Goal: Task Accomplishment & Management: Manage account settings

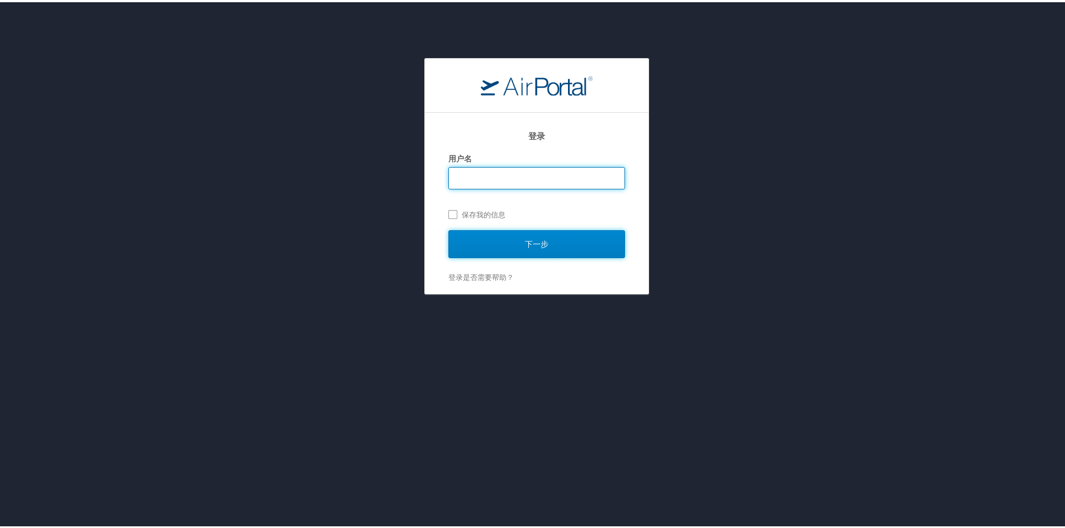
click at [536, 239] on input "下一步" at bounding box center [536, 242] width 177 height 28
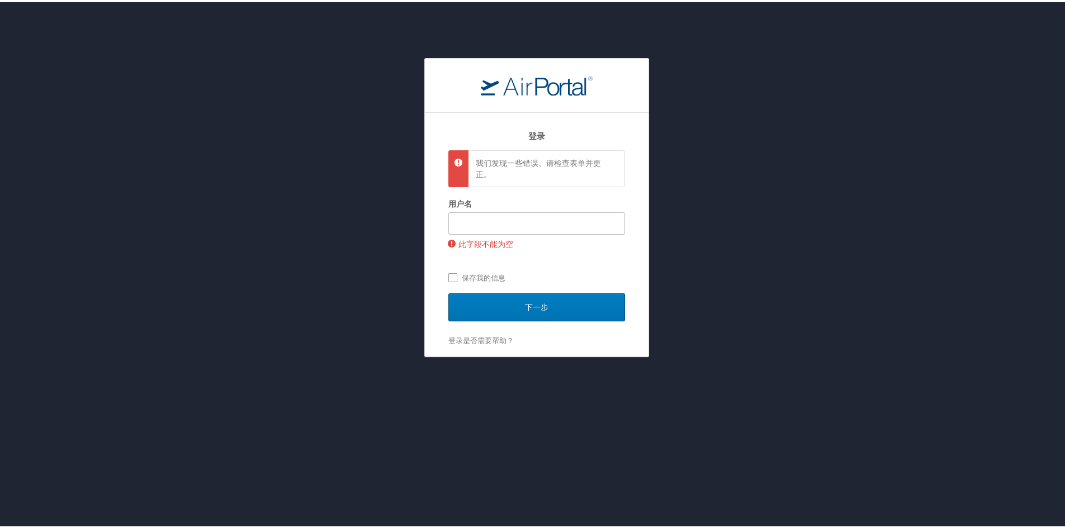
click at [641, 111] on div "登录 我们发现一些错误。请检查表单并更正。 用户名 此字段不能为空 保存我的信息 下一步 登录是否需要帮助？ 忘记密码？ 帮助" at bounding box center [537, 233] width 224 height 244
click at [472, 215] on input "用户名" at bounding box center [537, 221] width 176 height 21
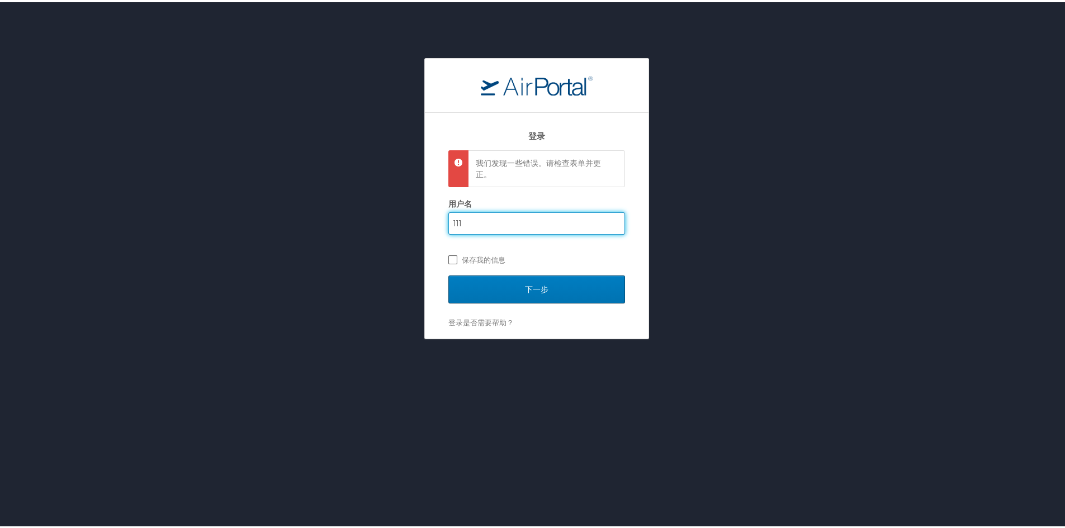
type input "111"
click at [450, 259] on label "保存我的信息" at bounding box center [536, 257] width 177 height 17
click at [450, 259] on input "保存我的信息" at bounding box center [451, 256] width 7 height 7
checkbox input "true"
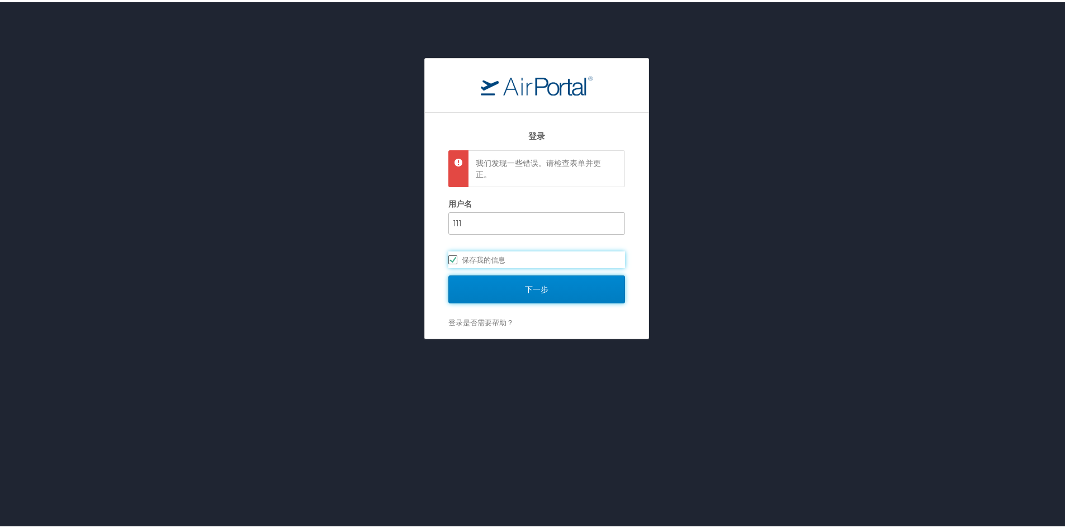
click at [518, 285] on input "下一步" at bounding box center [536, 287] width 177 height 28
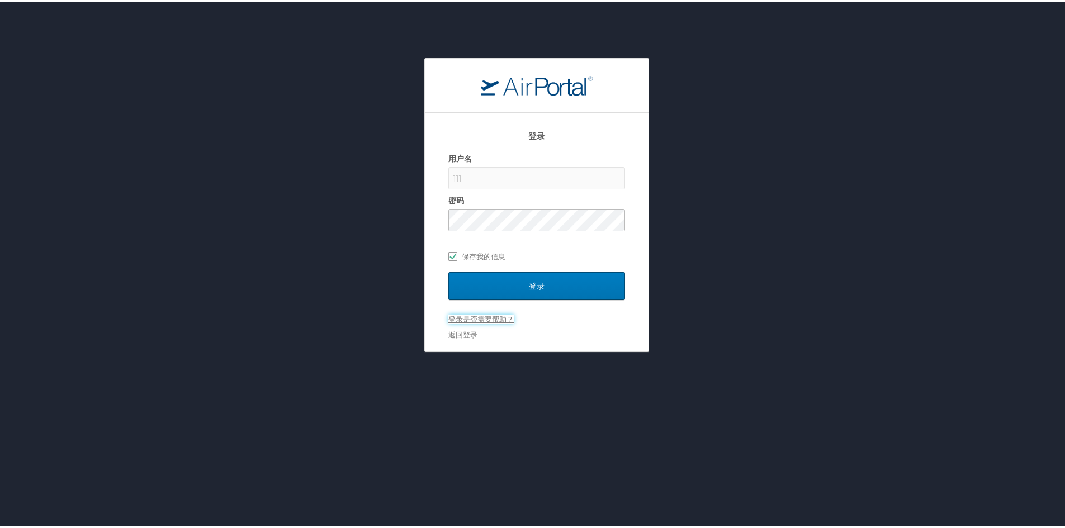
click at [465, 316] on font "登录是否需要帮助？" at bounding box center [480, 317] width 65 height 9
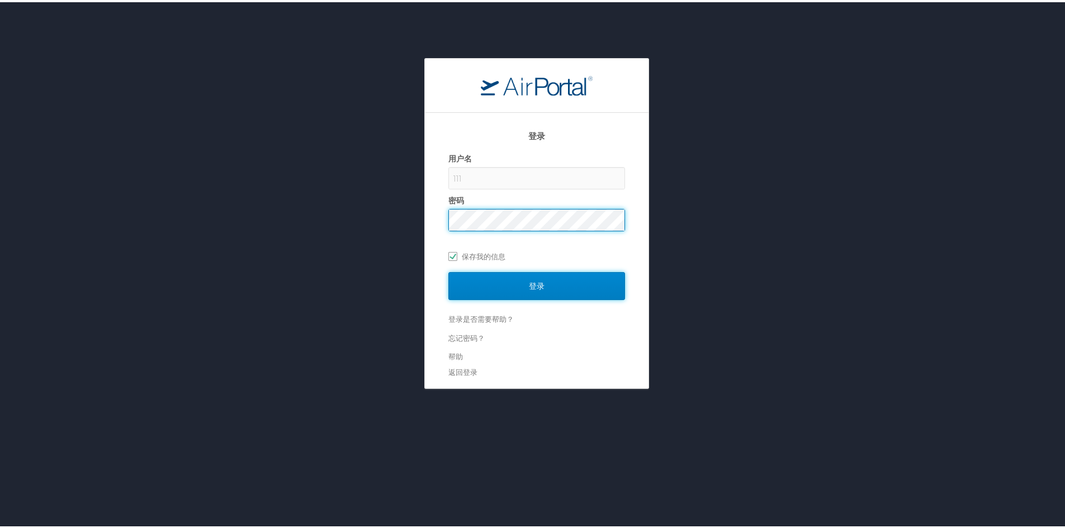
click at [507, 286] on input "登录" at bounding box center [536, 284] width 177 height 28
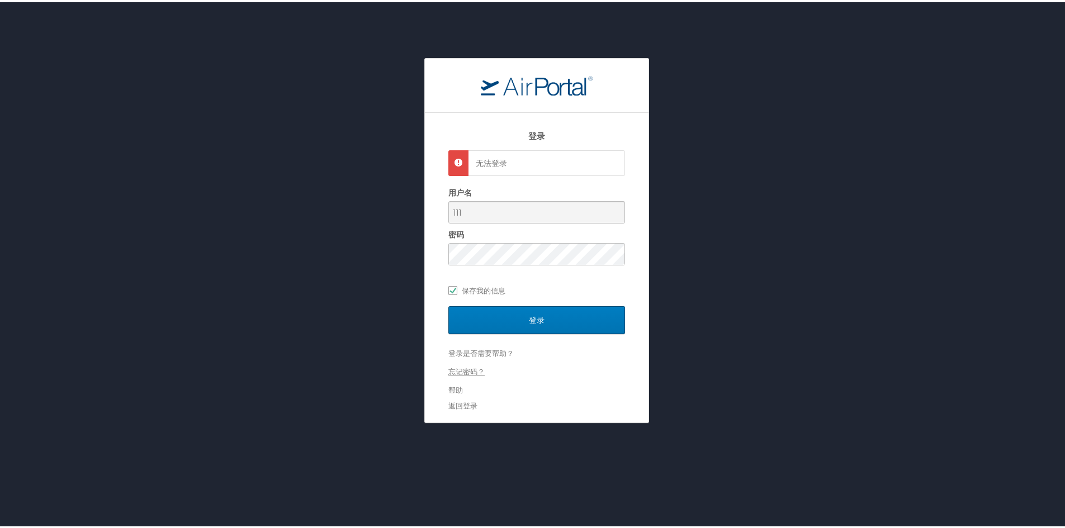
click at [464, 374] on font "忘记密码？" at bounding box center [466, 369] width 36 height 9
